Goal: Learn about a topic

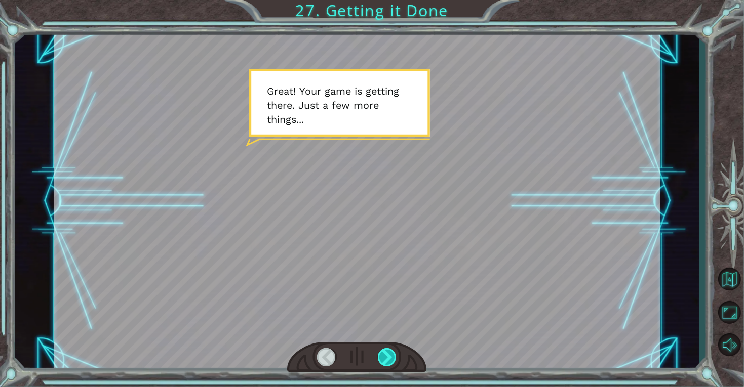
click at [395, 358] on div at bounding box center [387, 357] width 19 height 18
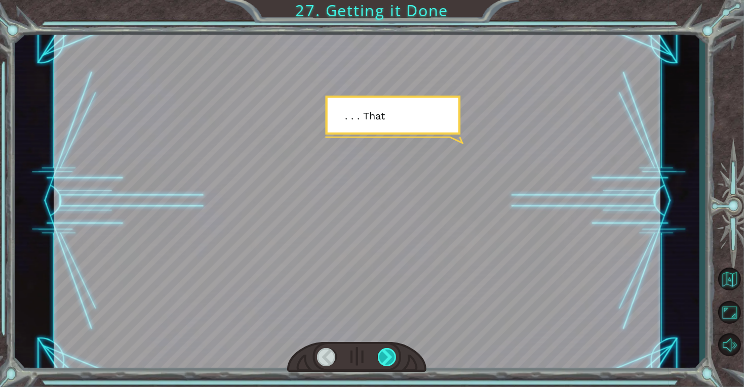
click at [393, 357] on div at bounding box center [387, 357] width 19 height 18
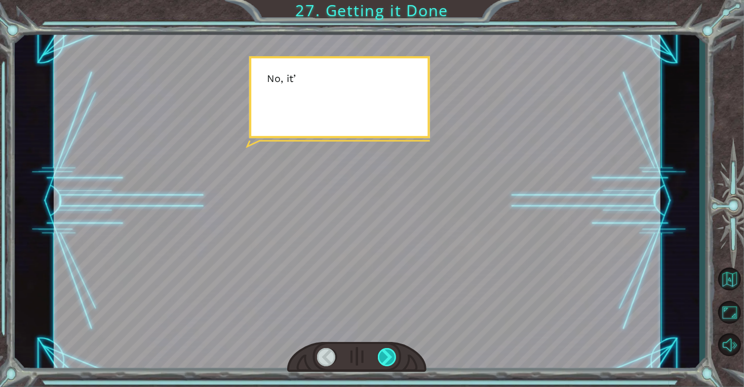
click at [392, 357] on div at bounding box center [387, 357] width 19 height 18
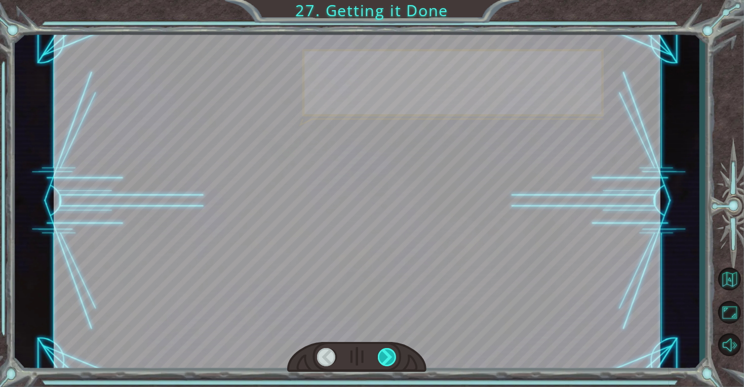
click at [392, 357] on div at bounding box center [387, 357] width 19 height 18
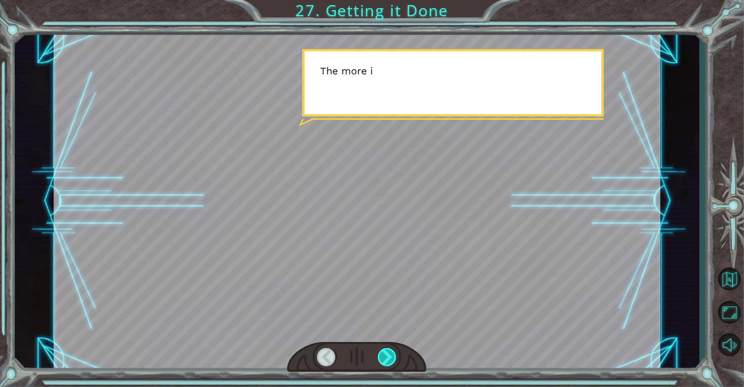
click at [392, 357] on div at bounding box center [387, 357] width 19 height 18
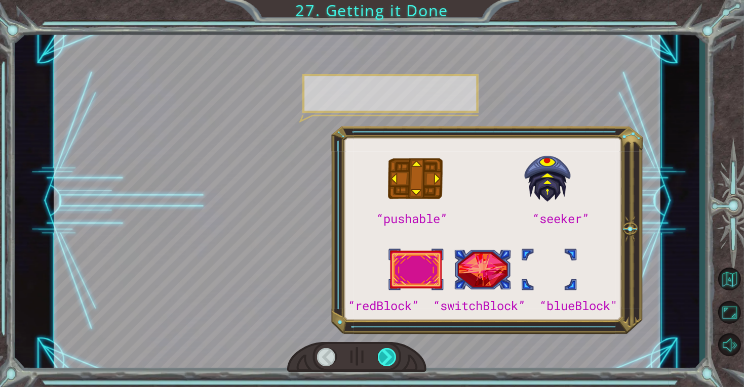
click at [392, 357] on div at bounding box center [387, 357] width 19 height 18
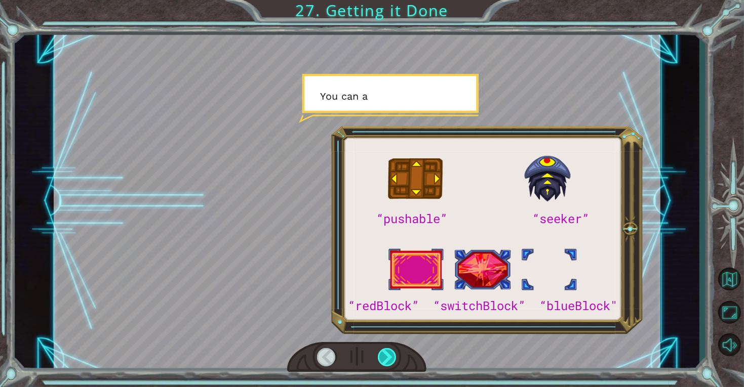
click at [392, 357] on div at bounding box center [387, 357] width 19 height 18
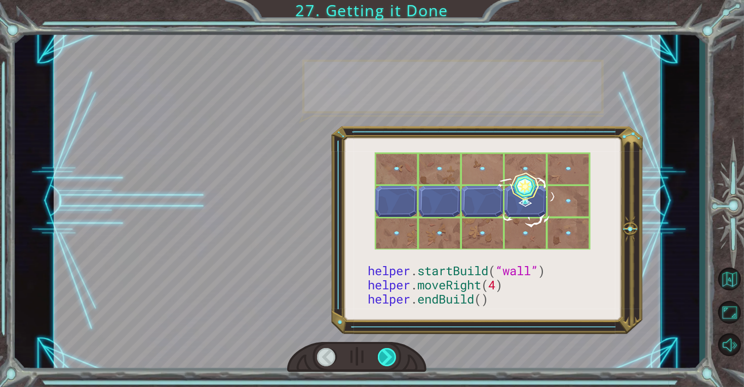
click at [392, 357] on div at bounding box center [387, 357] width 19 height 18
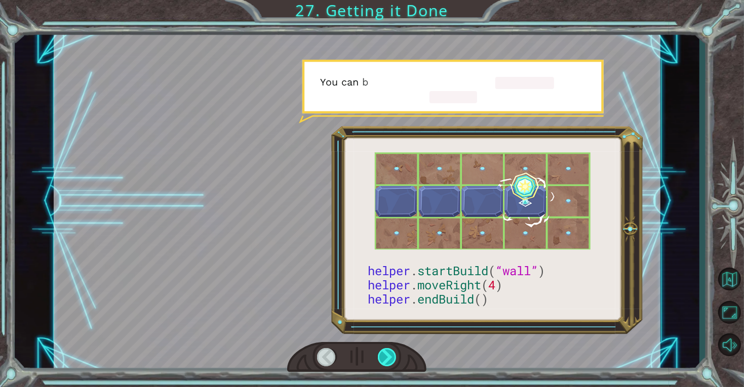
click at [392, 357] on div at bounding box center [387, 357] width 19 height 18
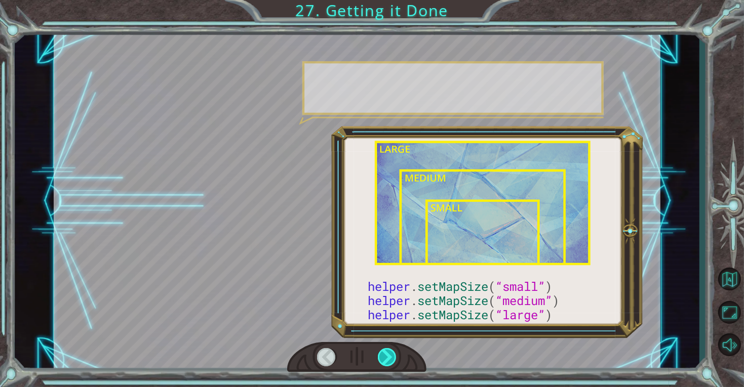
click at [392, 357] on div at bounding box center [387, 357] width 19 height 18
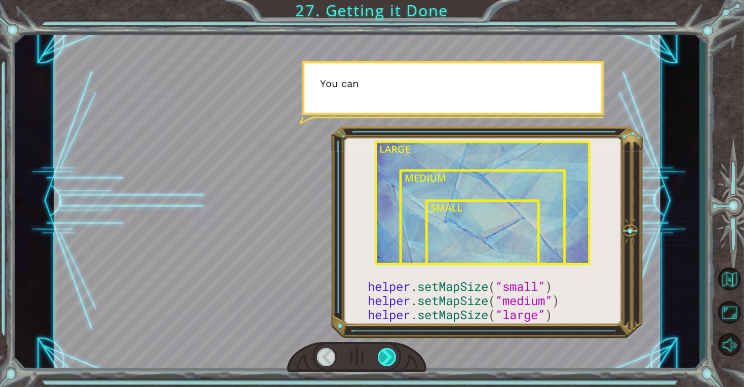
click at [392, 357] on div at bounding box center [387, 357] width 19 height 18
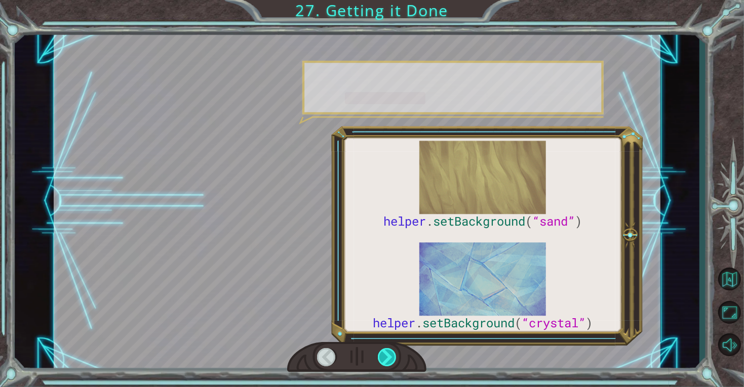
click at [392, 357] on div at bounding box center [387, 357] width 19 height 18
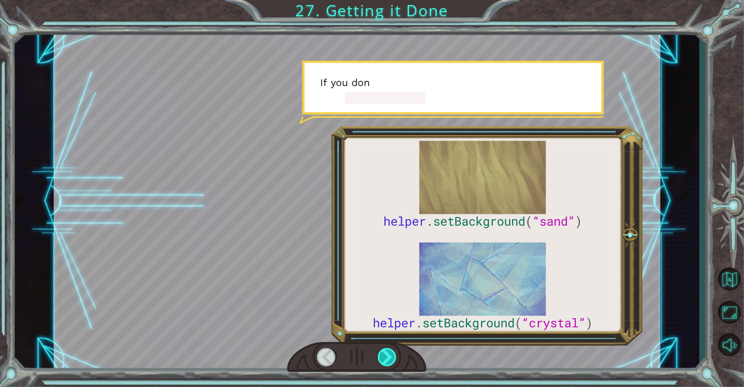
click at [392, 357] on div at bounding box center [387, 357] width 19 height 18
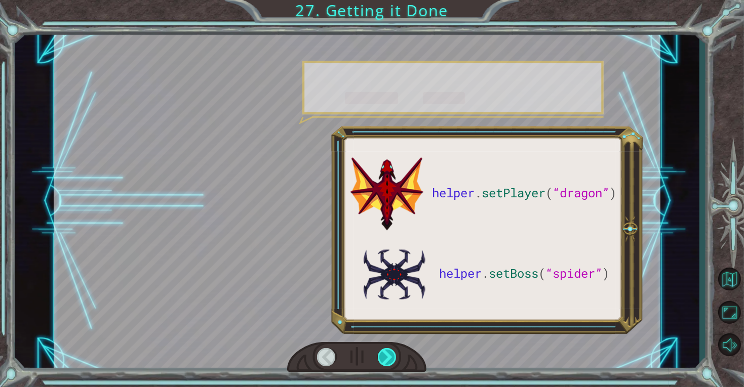
click at [392, 357] on div at bounding box center [387, 357] width 19 height 18
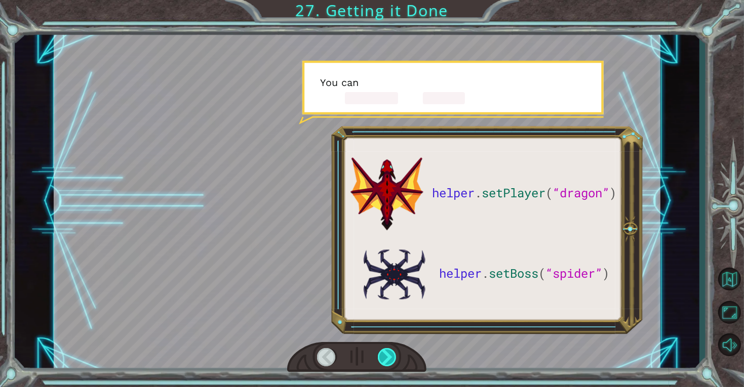
click at [392, 357] on div at bounding box center [387, 357] width 19 height 18
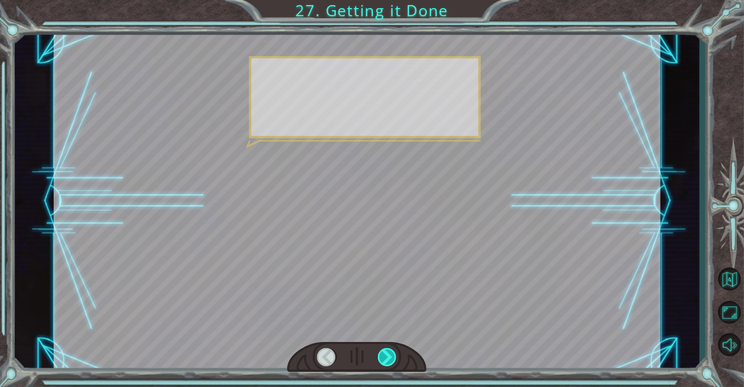
click at [392, 357] on div at bounding box center [387, 357] width 19 height 18
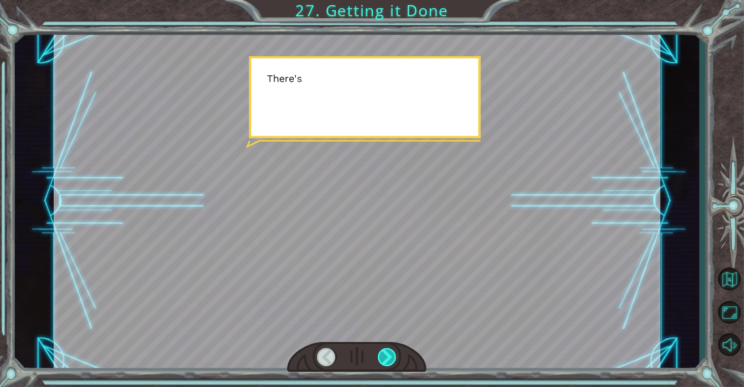
click at [392, 357] on div at bounding box center [387, 357] width 19 height 18
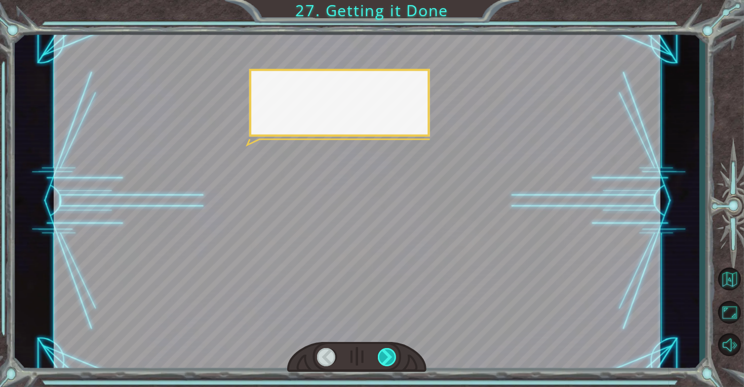
click at [392, 357] on div at bounding box center [387, 357] width 19 height 18
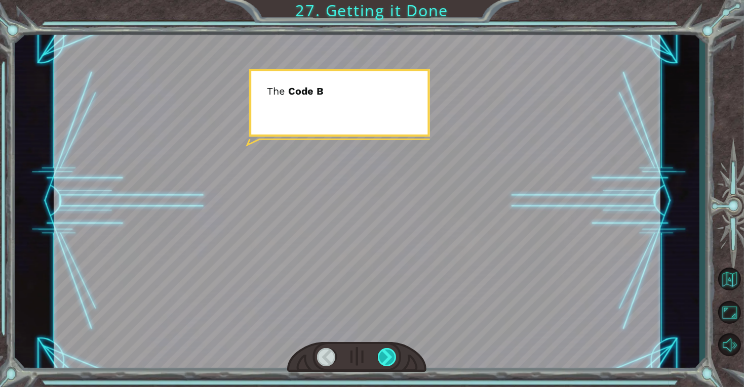
click at [392, 357] on div at bounding box center [387, 357] width 19 height 18
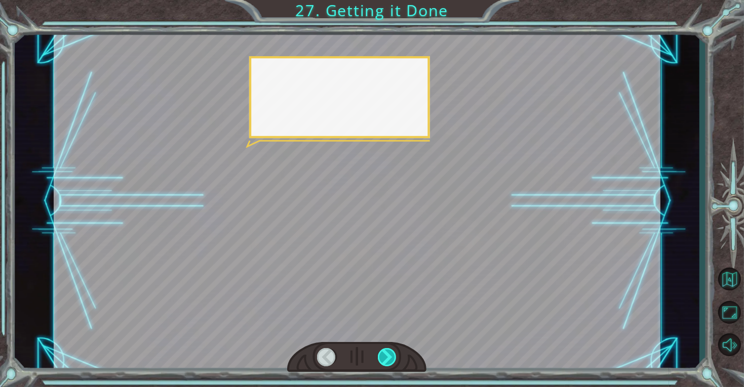
click at [392, 357] on div at bounding box center [387, 357] width 19 height 18
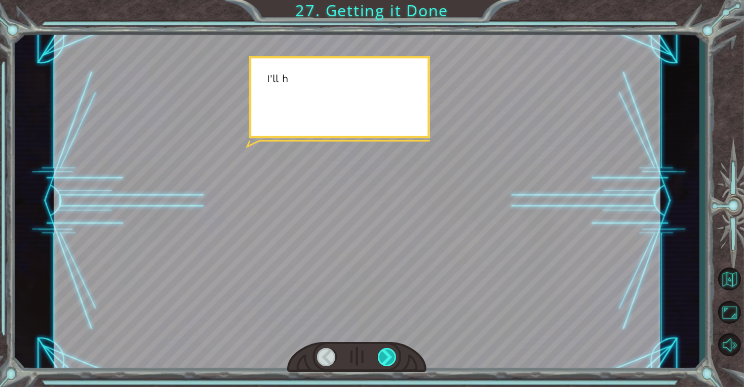
click at [392, 357] on div at bounding box center [387, 357] width 19 height 18
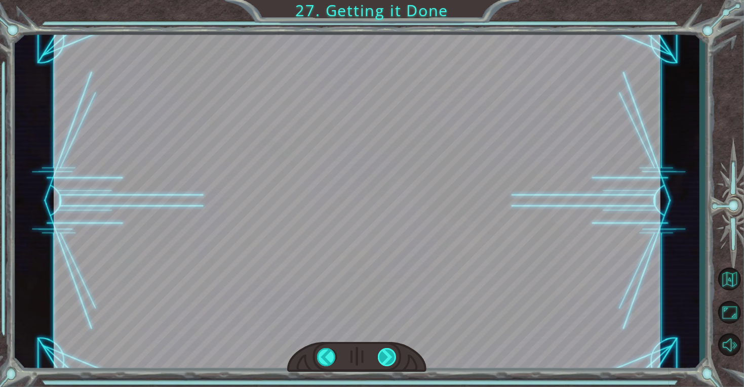
click at [392, 357] on div at bounding box center [387, 357] width 19 height 18
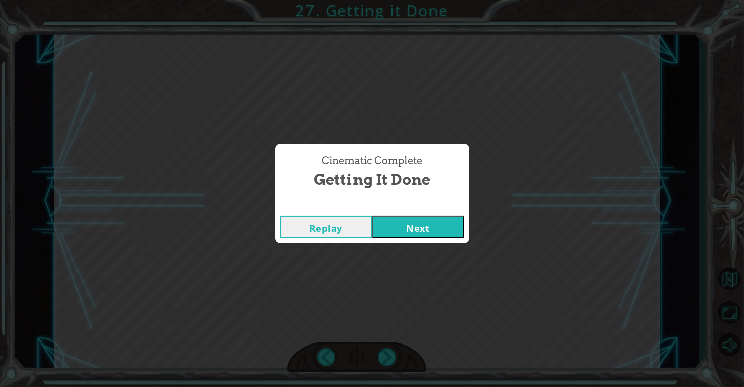
click at [394, 219] on button "Next" at bounding box center [418, 227] width 92 height 23
